Goal: Task Accomplishment & Management: Complete application form

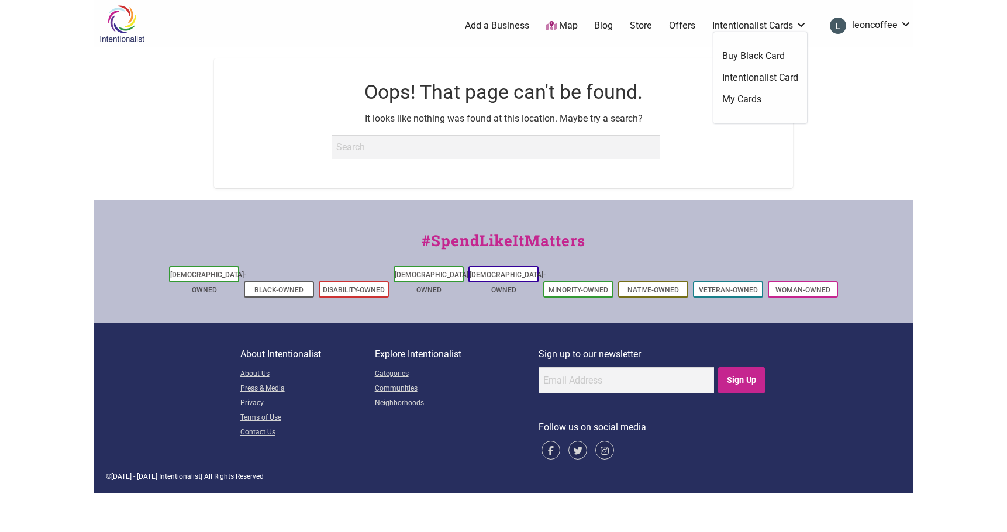
click at [755, 26] on link "Intentionalist Cards" at bounding box center [759, 25] width 95 height 13
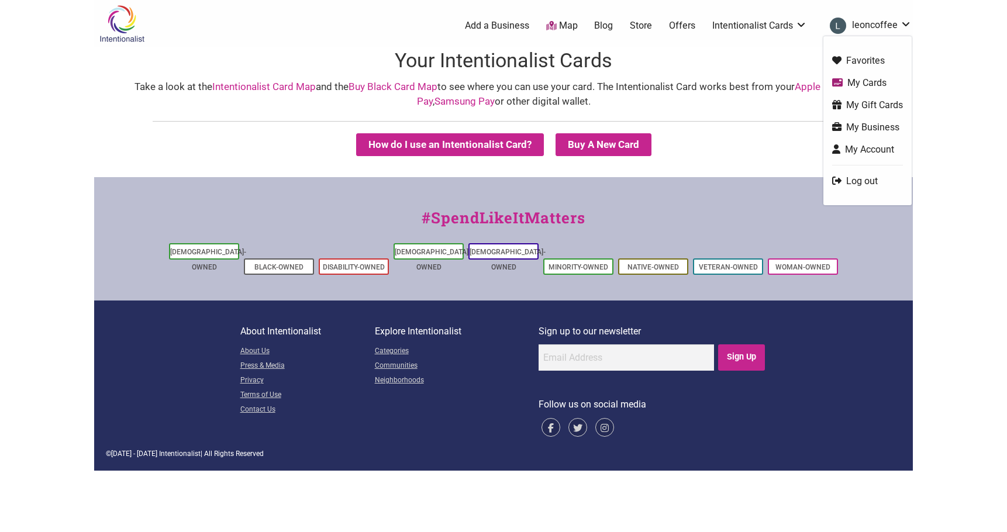
click at [880, 25] on link "leoncoffee" at bounding box center [868, 25] width 88 height 21
click at [867, 150] on link "My Account" at bounding box center [867, 149] width 71 height 13
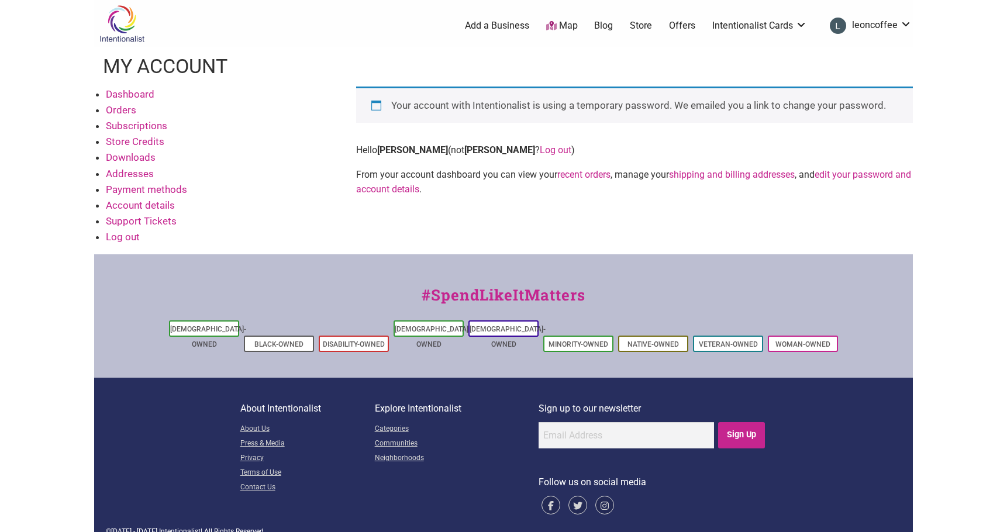
click at [119, 91] on link "Dashboard" at bounding box center [130, 94] width 49 height 12
click at [137, 92] on link "Dashboard" at bounding box center [130, 94] width 49 height 12
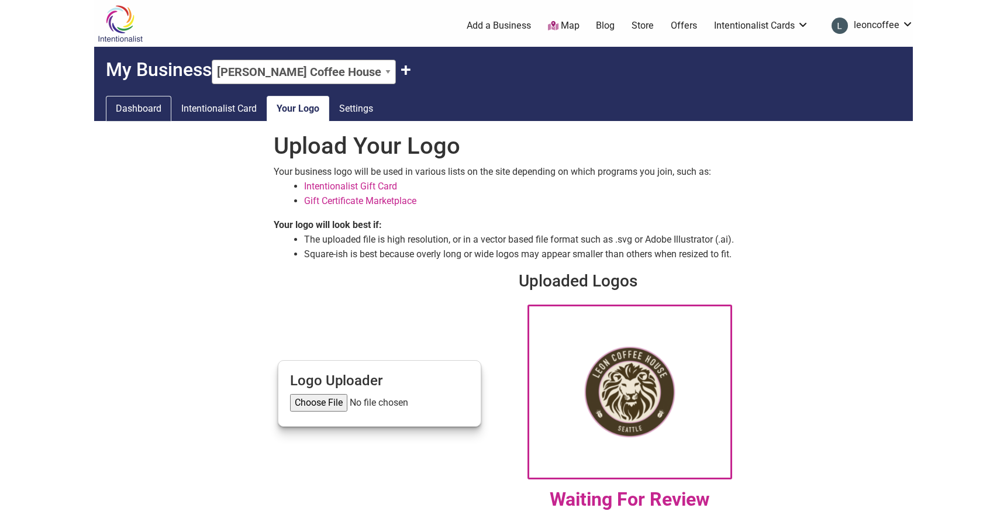
click at [139, 108] on link "Dashboard" at bounding box center [138, 109] width 65 height 26
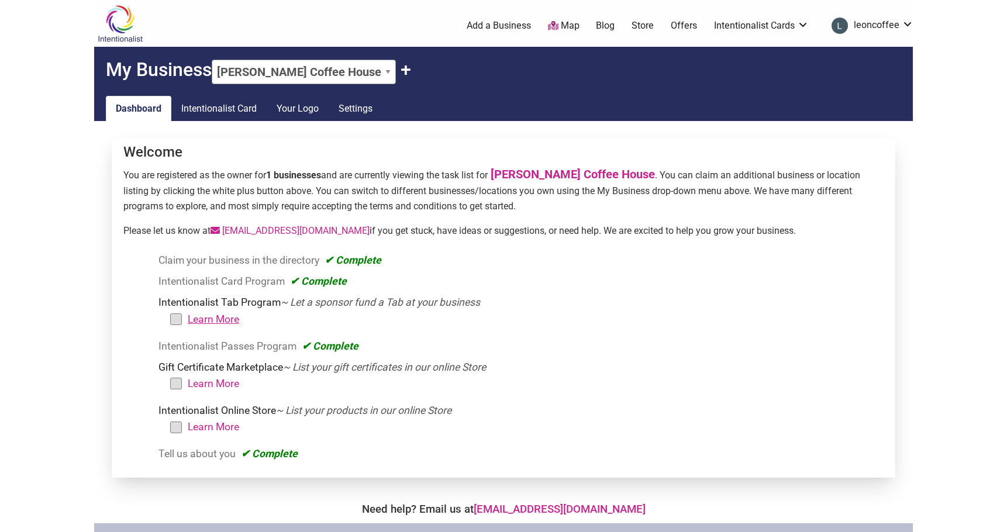
click at [210, 319] on link "Learn More" at bounding box center [213, 319] width 51 height 12
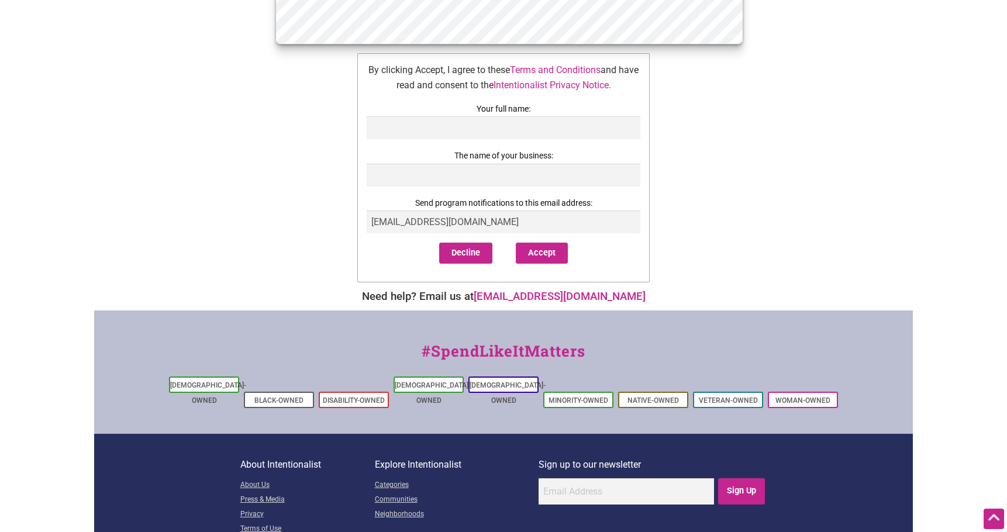
scroll to position [373, 0]
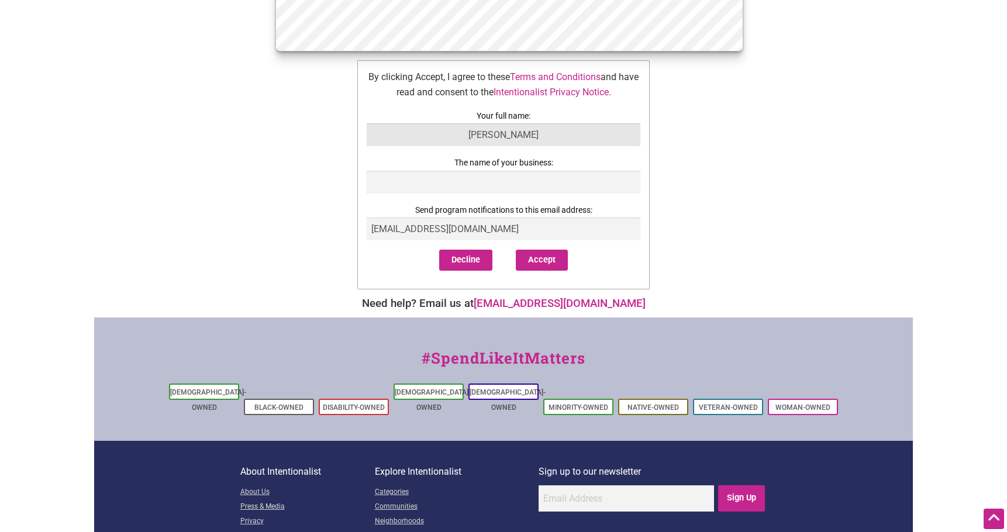
type input "[PERSON_NAME]"
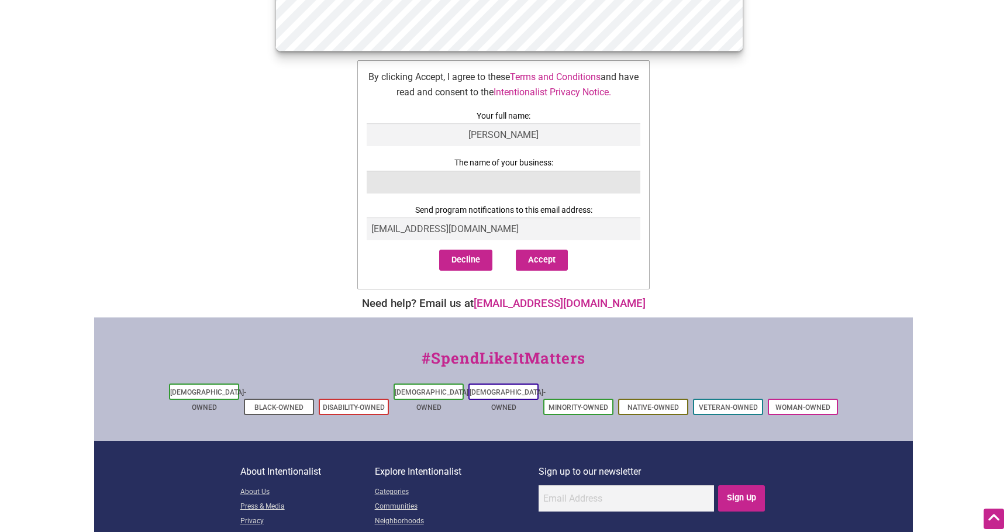
click at [520, 176] on input "text" at bounding box center [504, 182] width 274 height 23
type input "[PERSON_NAME] coffee house"
click at [561, 258] on button "Accept" at bounding box center [542, 260] width 52 height 21
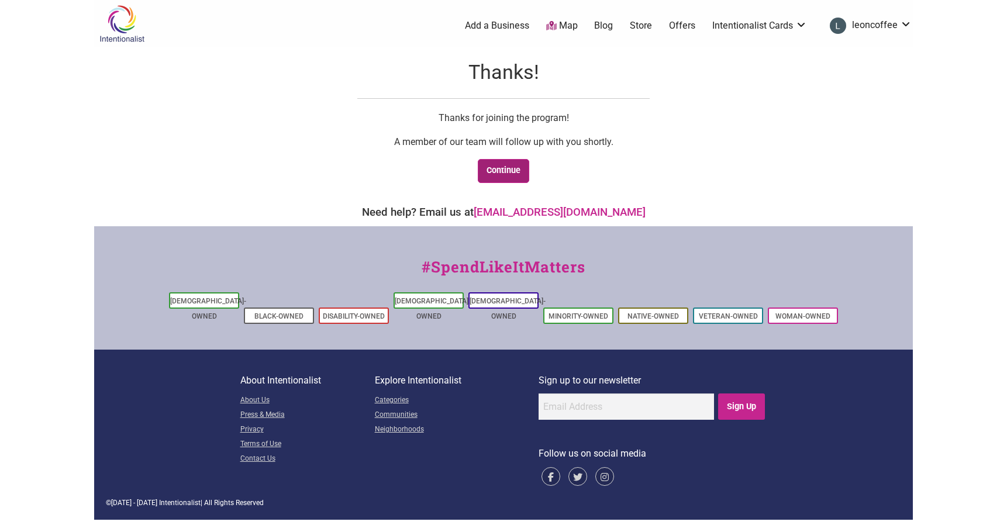
click at [502, 169] on link "Continue" at bounding box center [504, 171] width 52 height 24
